Goal: Task Accomplishment & Management: Use online tool/utility

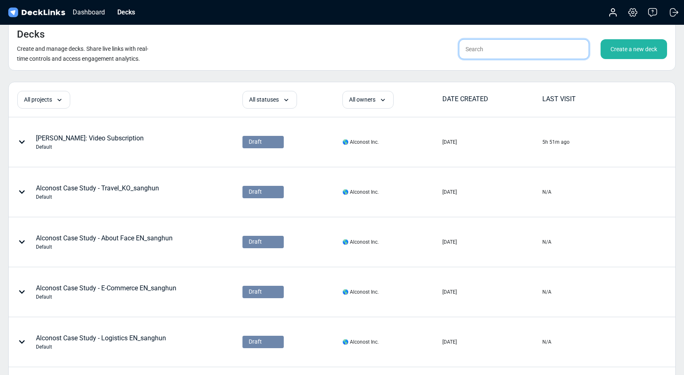
click at [525, 55] on input "text" at bounding box center [524, 49] width 130 height 20
type input "wise"
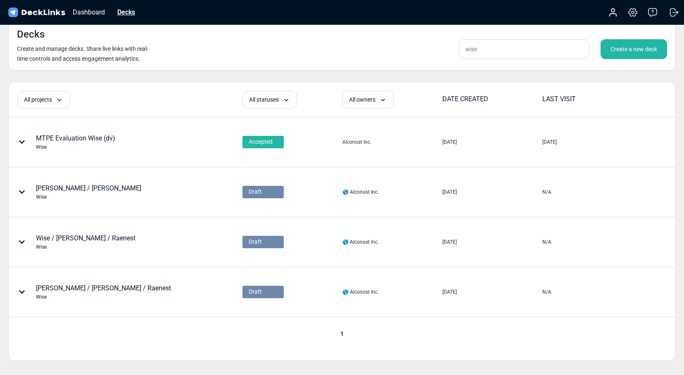
click at [132, 17] on div "Decks" at bounding box center [126, 12] width 26 height 10
click at [130, 13] on div "Decks" at bounding box center [126, 12] width 26 height 10
click at [130, 15] on div "Decks" at bounding box center [126, 12] width 26 height 10
click at [95, 84] on thead "All projects All projects (di) Profee localization with Alconost (di) Silverspi…" at bounding box center [342, 99] width 667 height 35
click at [133, 16] on div "Decks" at bounding box center [126, 12] width 26 height 10
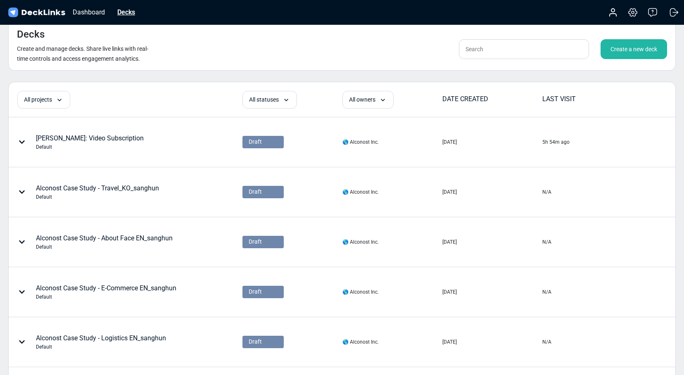
click at [127, 8] on div "Decks" at bounding box center [126, 12] width 26 height 10
click at [125, 12] on div "Decks" at bounding box center [126, 12] width 26 height 10
click at [158, 14] on div "Dashboard Decks Account Settings & billing Help Logout" at bounding box center [342, 12] width 684 height 25
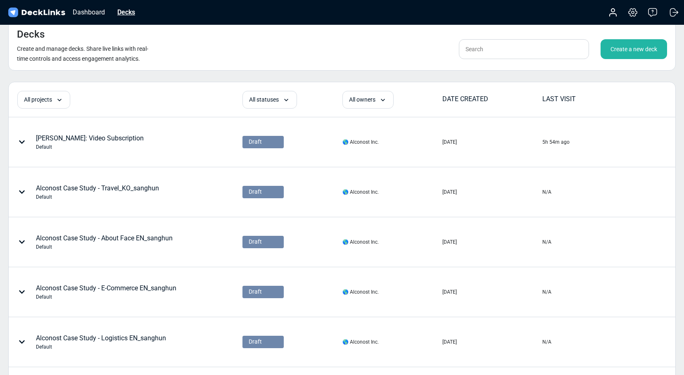
click at [128, 13] on div "Decks" at bounding box center [126, 12] width 26 height 10
click at [619, 46] on div "Create a new deck" at bounding box center [634, 49] width 66 height 20
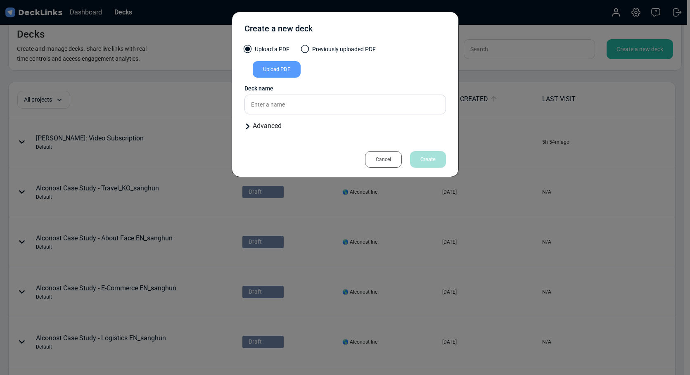
click at [284, 69] on div "Upload PDF" at bounding box center [277, 69] width 48 height 17
click at [0, 0] on input "Upload PDF" at bounding box center [0, 0] width 0 height 0
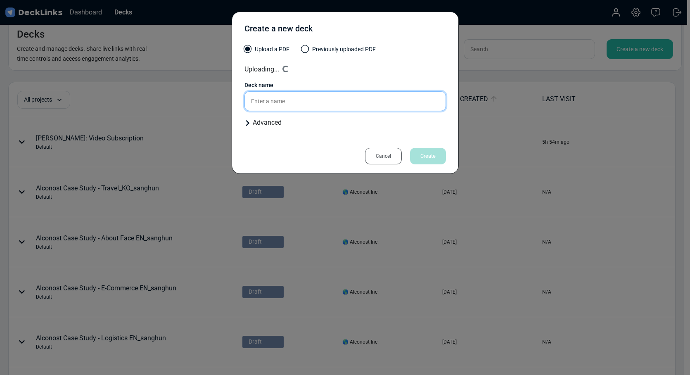
click at [291, 103] on input "text" at bounding box center [346, 101] width 202 height 20
type input "Ц"
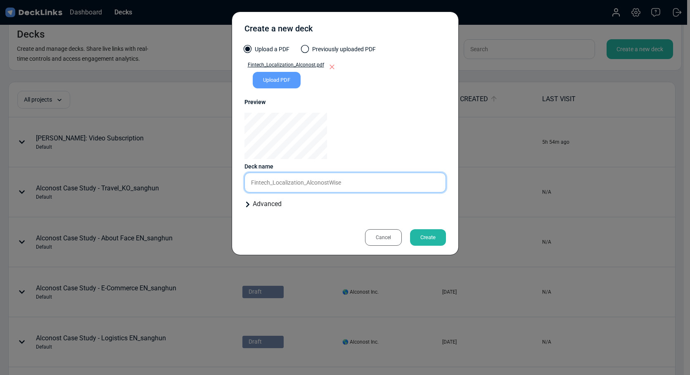
drag, startPoint x: 352, startPoint y: 180, endPoint x: 330, endPoint y: 184, distance: 22.2
click at [330, 184] on input "Fintech_Localization_AlconostWise" at bounding box center [346, 183] width 202 height 20
type input "Fintech_Localization_Alconost (nb)"
click at [432, 235] on div "Create" at bounding box center [428, 237] width 36 height 17
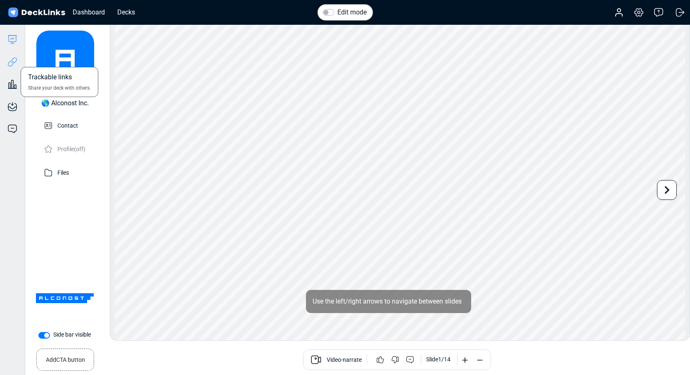
click at [15, 62] on icon at bounding box center [12, 62] width 10 height 10
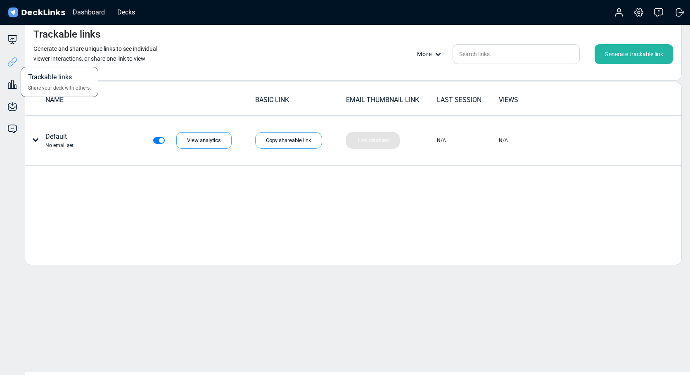
click at [12, 45] on div "Trackable links Share your deck with others." at bounding box center [12, 56] width 25 height 22
click at [12, 37] on icon at bounding box center [12, 40] width 10 height 10
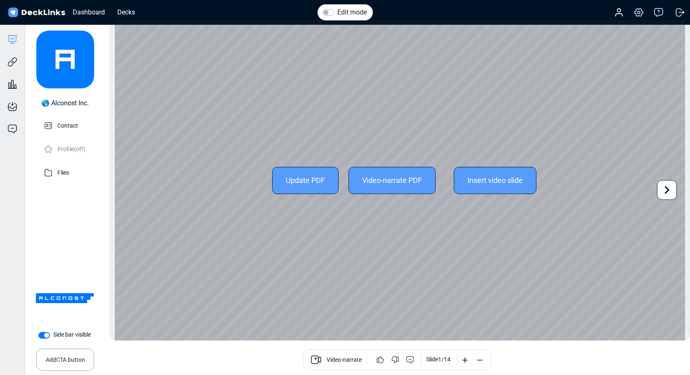
click at [662, 185] on icon at bounding box center [667, 190] width 16 height 16
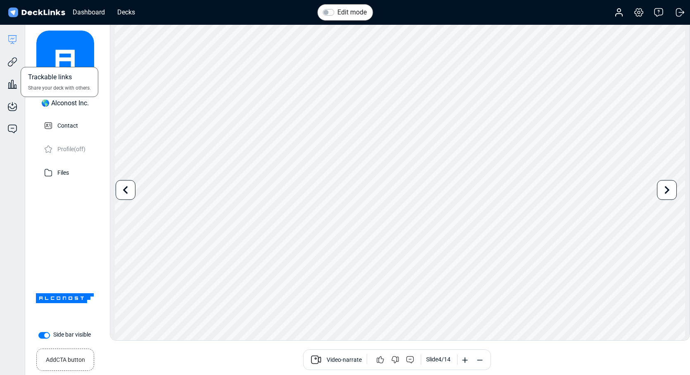
click at [7, 61] on div "Trackable links Share your deck with others." at bounding box center [12, 56] width 25 height 22
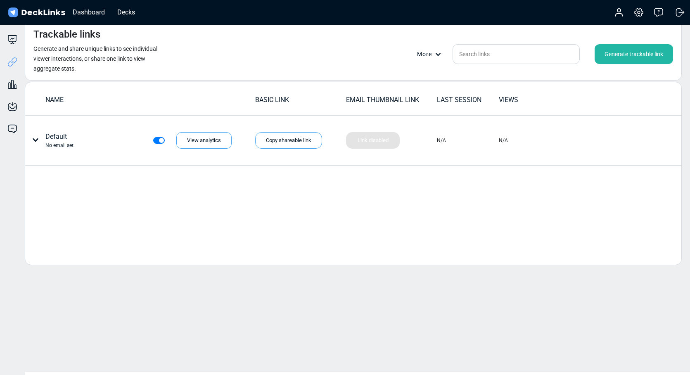
click at [619, 58] on div "Generate trackable link" at bounding box center [634, 54] width 78 height 20
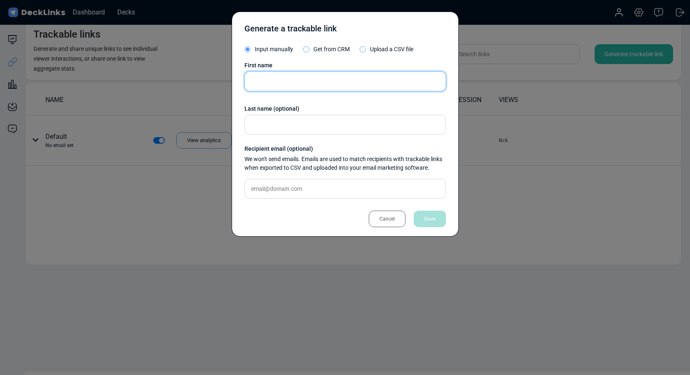
click at [325, 75] on input "text" at bounding box center [346, 81] width 202 height 20
paste input "[PERSON_NAME]"
type input "[PERSON_NAME]"
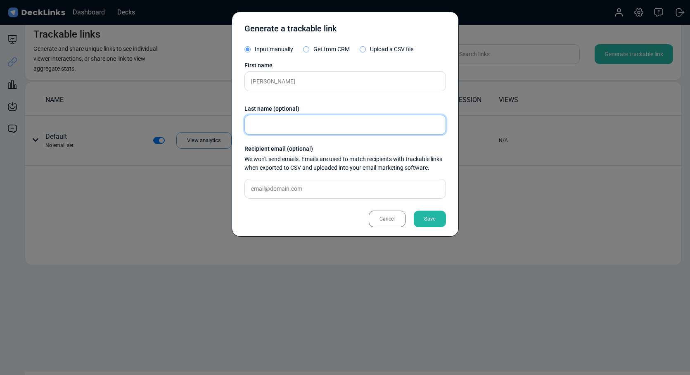
click at [302, 126] on input "text" at bounding box center [346, 125] width 202 height 20
paste input "Pogrebnyak"
type input "Pogrebnyak"
click at [425, 214] on div "Save" at bounding box center [430, 219] width 32 height 17
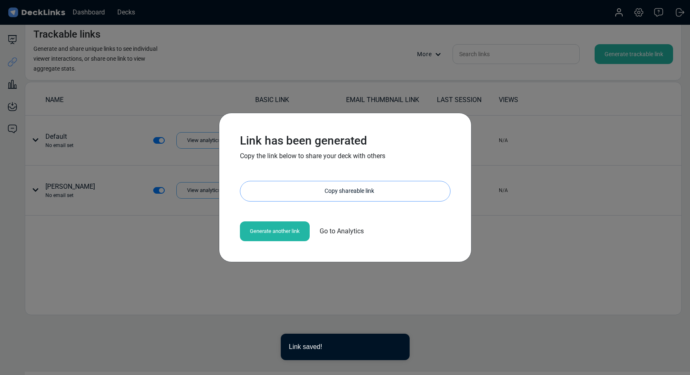
click at [339, 190] on div "Copy shareable link" at bounding box center [350, 191] width 202 height 20
